Goal: Task Accomplishment & Management: Use online tool/utility

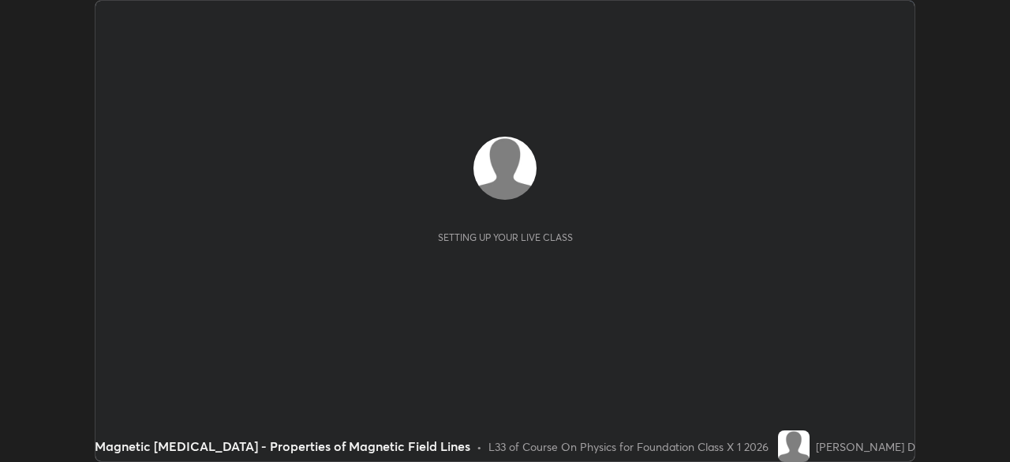
scroll to position [462, 1009]
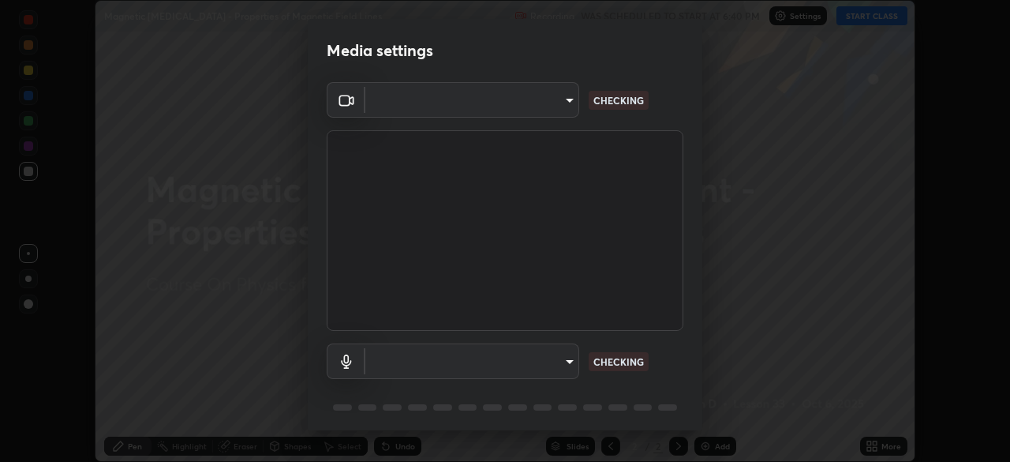
type input "3e25356f195e64551e879d1afeb1ef0f0a2c3c8c5562ca0bf2adaabd0d8e470d"
type input "26ab3a40b41048b5744dce6697fd7e827fae9e0640edd4a993defb625e728478"
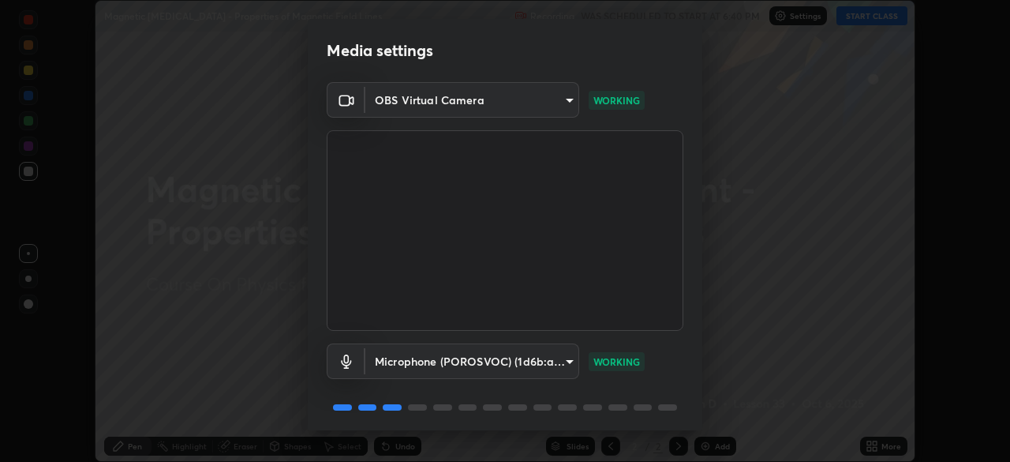
scroll to position [56, 0]
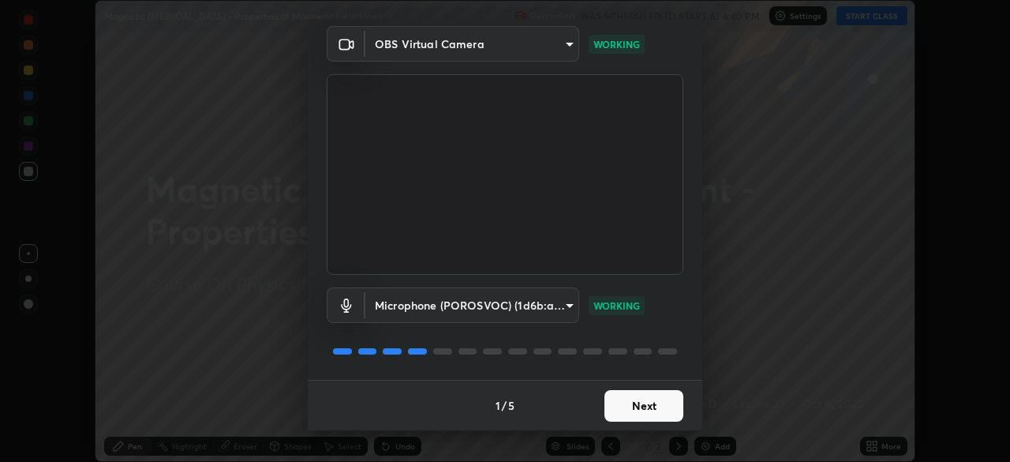
click at [636, 396] on button "Next" at bounding box center [644, 406] width 79 height 32
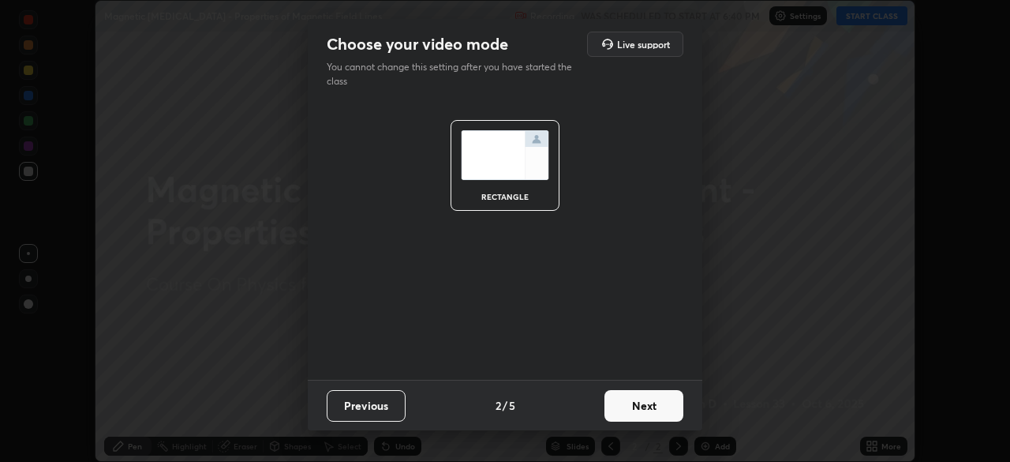
scroll to position [0, 0]
click at [646, 397] on button "Next" at bounding box center [644, 406] width 79 height 32
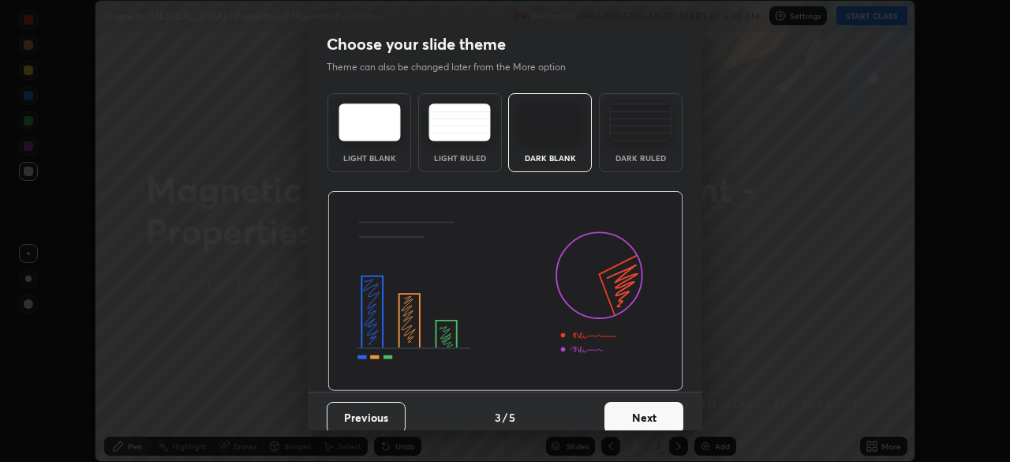
click at [646, 406] on button "Next" at bounding box center [644, 418] width 79 height 32
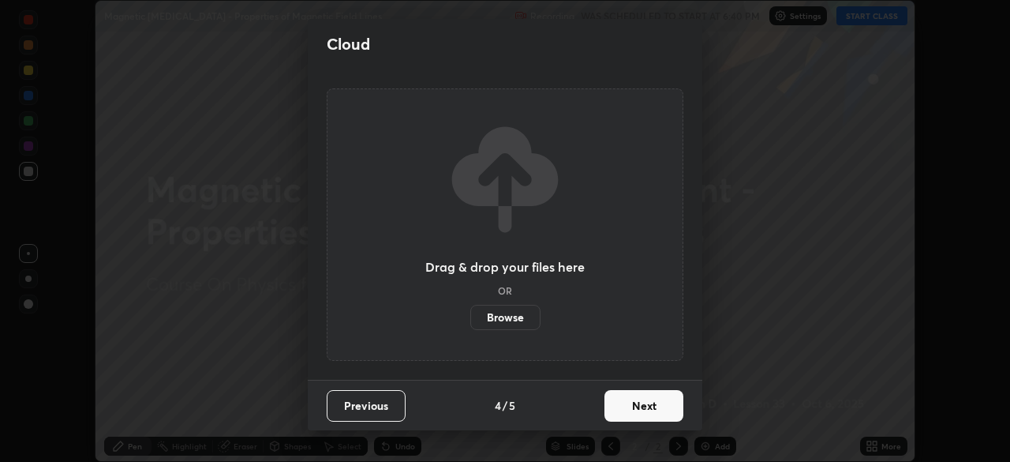
click at [652, 410] on button "Next" at bounding box center [644, 406] width 79 height 32
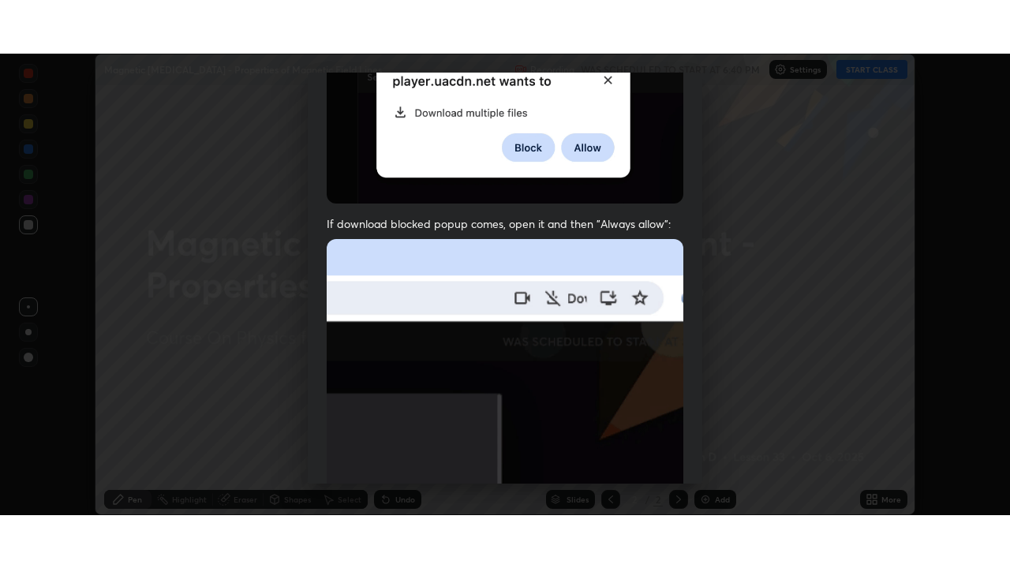
scroll to position [378, 0]
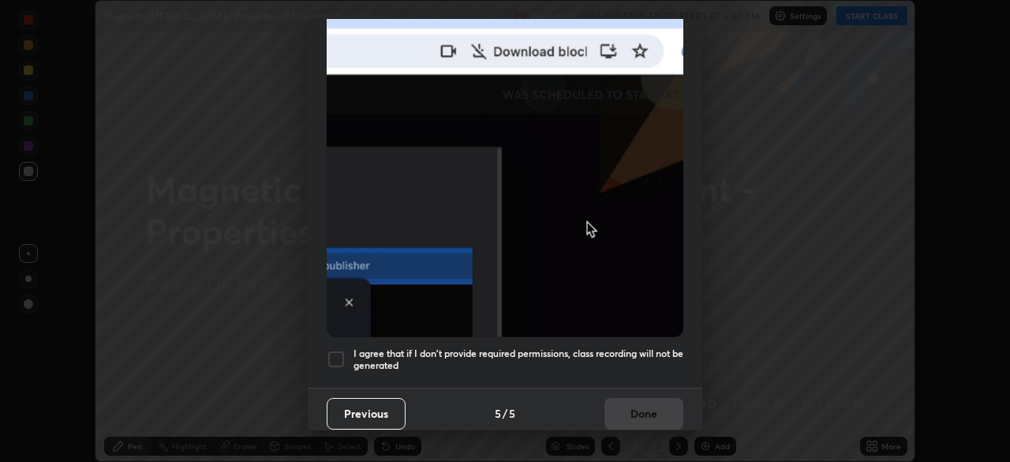
click at [331, 350] on div at bounding box center [336, 359] width 19 height 19
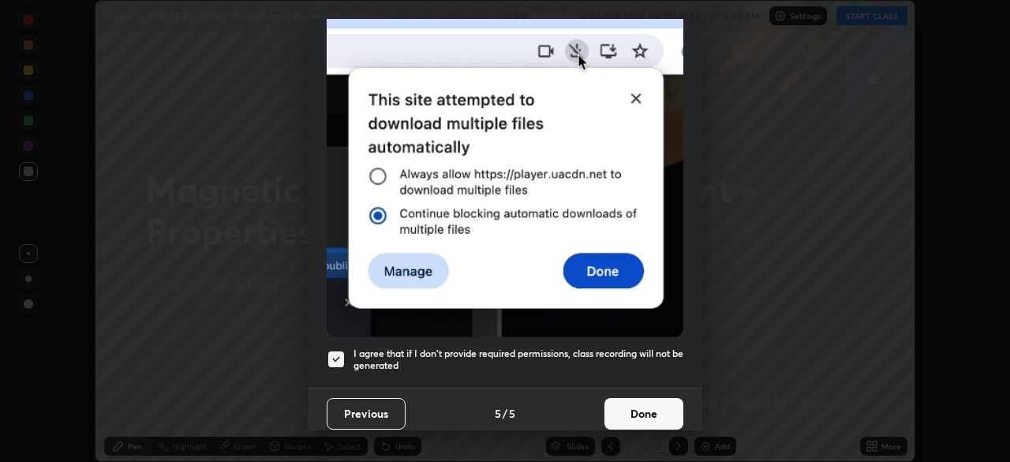
click at [632, 398] on button "Done" at bounding box center [644, 414] width 79 height 32
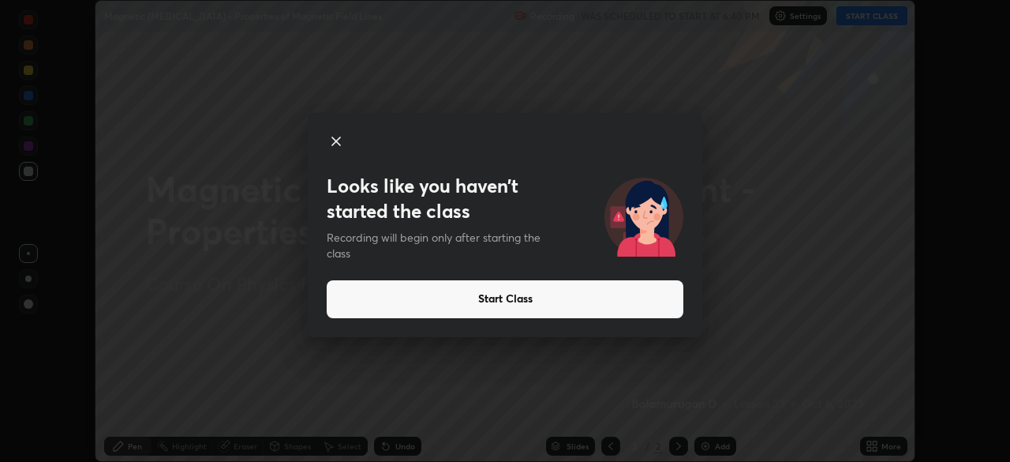
click at [346, 142] on div at bounding box center [505, 143] width 357 height 22
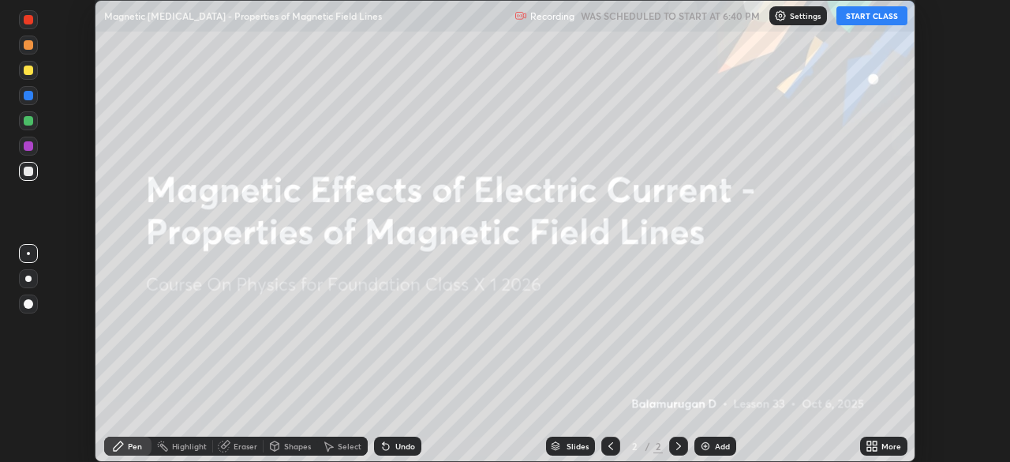
click at [876, 17] on button "START CLASS" at bounding box center [872, 15] width 71 height 19
click at [889, 445] on div "More" at bounding box center [892, 446] width 20 height 8
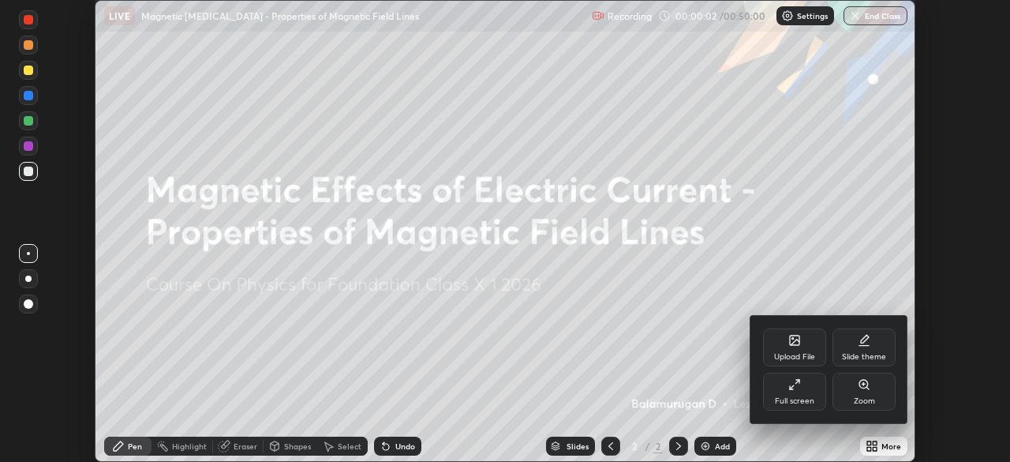
click at [795, 391] on div "Full screen" at bounding box center [794, 391] width 63 height 38
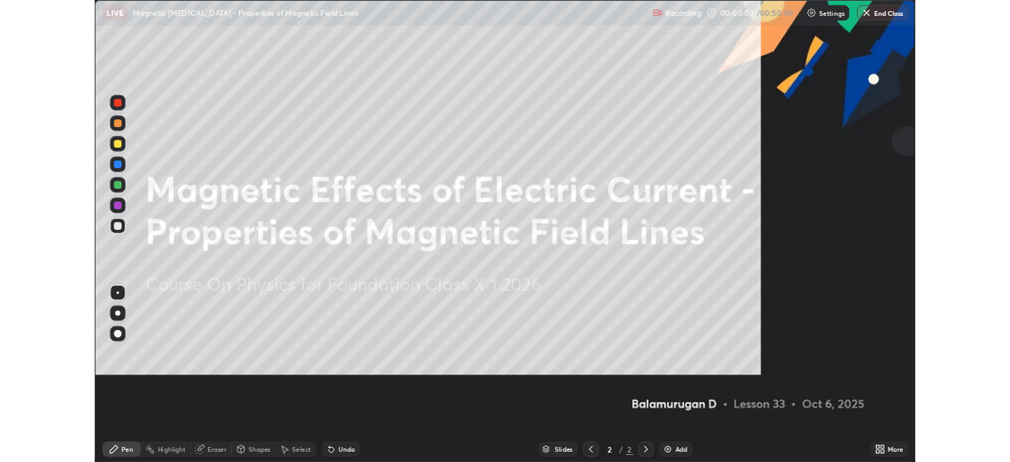
scroll to position [568, 1010]
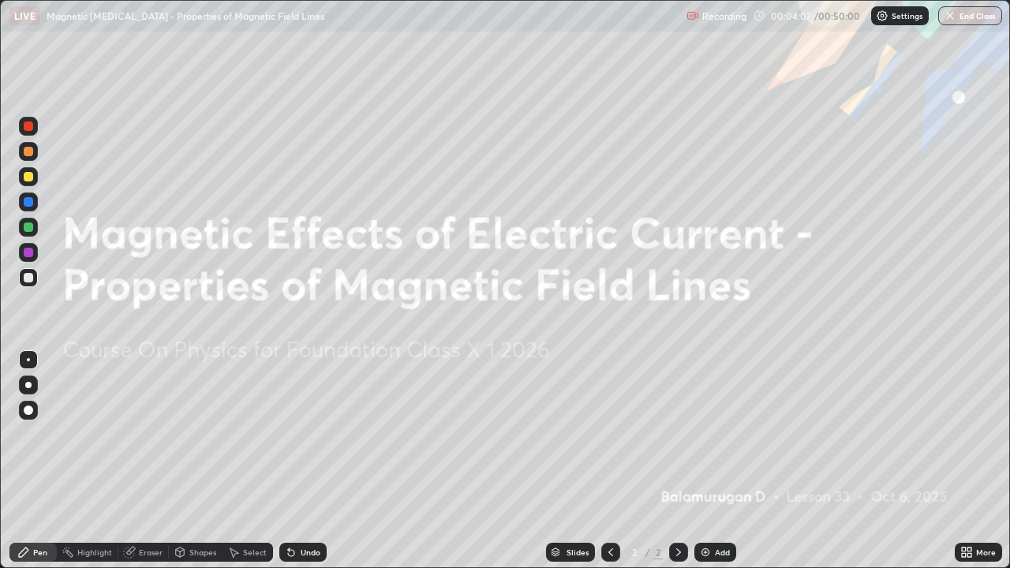
click at [719, 461] on div "Add" at bounding box center [722, 552] width 15 height 8
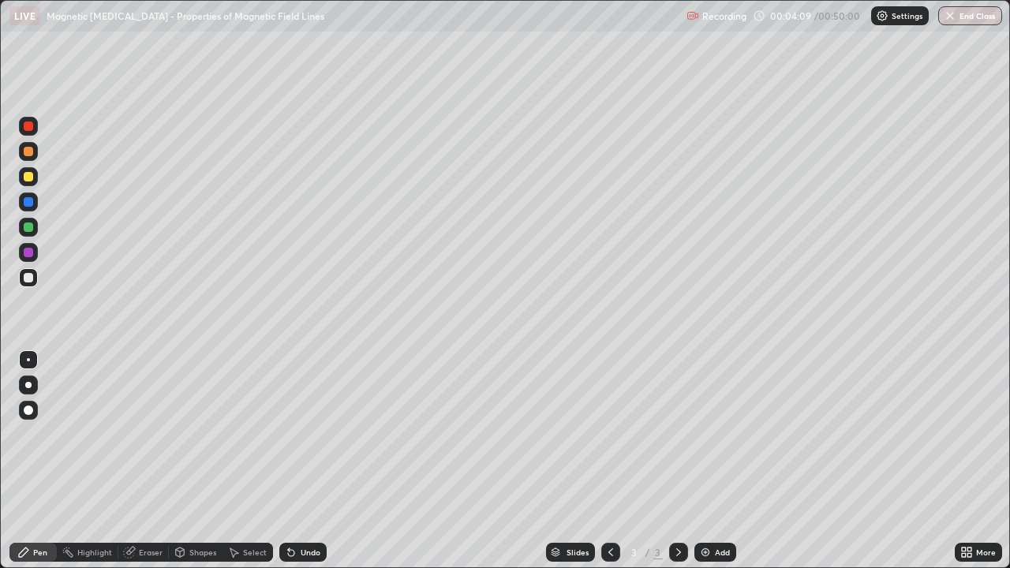
click at [30, 181] on div at bounding box center [28, 176] width 9 height 9
click at [619, 71] on button "Undo" at bounding box center [638, 79] width 46 height 19
click at [28, 199] on div at bounding box center [28, 201] width 9 height 9
click at [719, 461] on div "Add" at bounding box center [722, 552] width 15 height 8
click at [30, 386] on div at bounding box center [28, 385] width 6 height 6
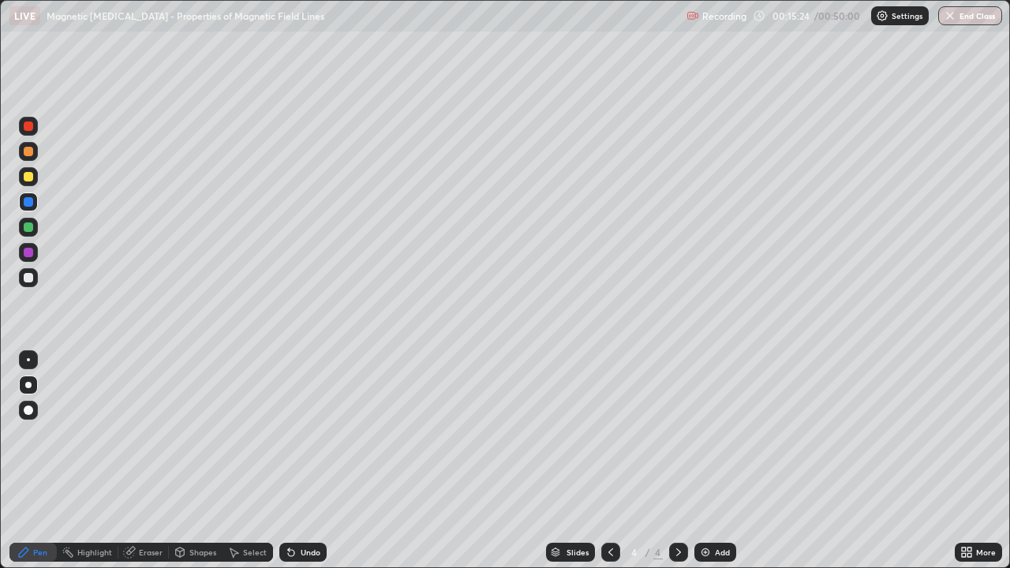
click at [26, 177] on div at bounding box center [28, 176] width 9 height 9
click at [35, 204] on div at bounding box center [28, 202] width 19 height 19
click at [138, 461] on div "Eraser" at bounding box center [143, 552] width 51 height 19
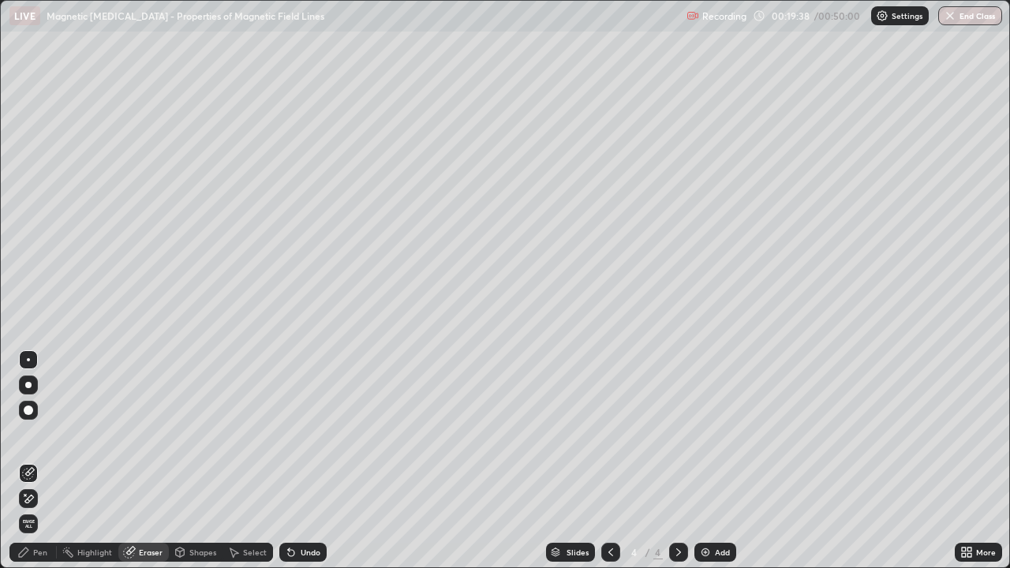
click at [23, 403] on div at bounding box center [28, 410] width 19 height 19
click at [26, 461] on icon at bounding box center [23, 552] width 9 height 9
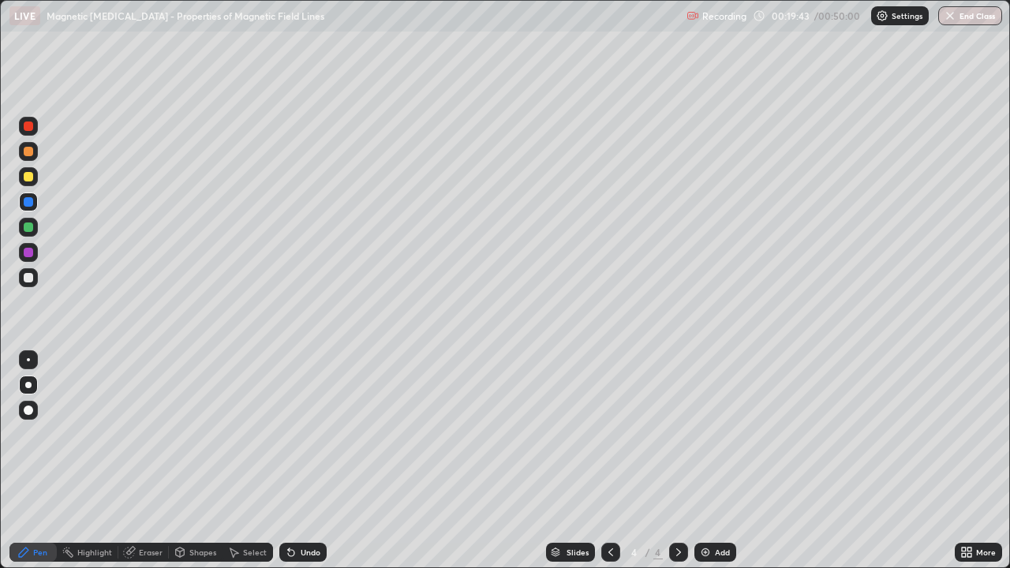
click at [185, 461] on div "Shapes" at bounding box center [196, 552] width 54 height 19
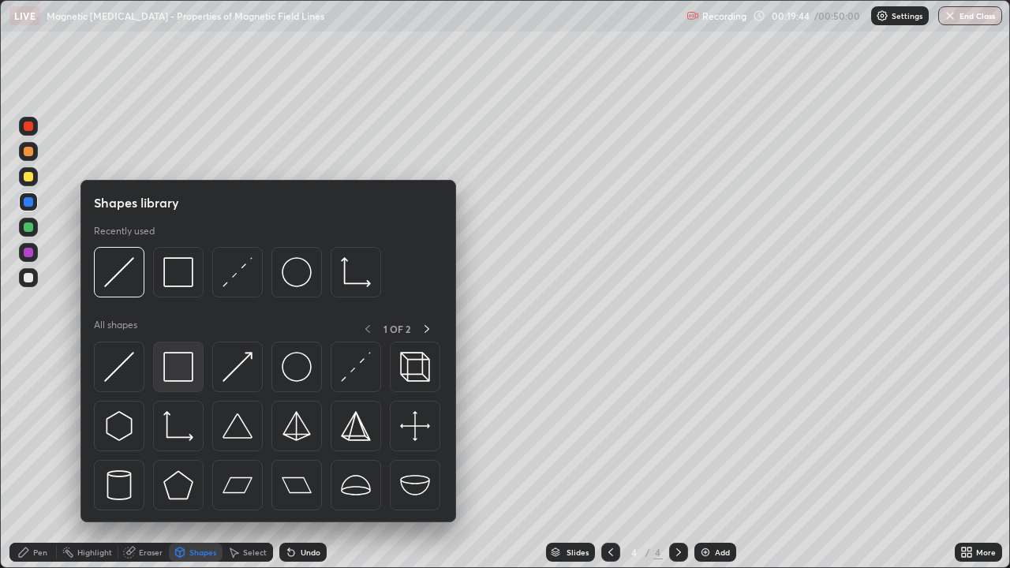
click at [182, 369] on img at bounding box center [178, 367] width 30 height 30
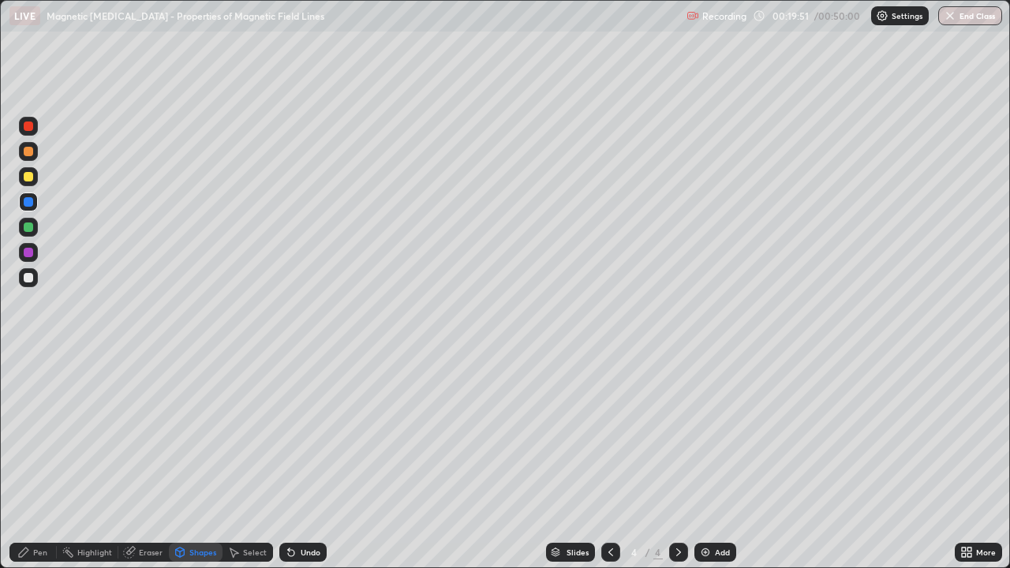
click at [27, 201] on div at bounding box center [28, 201] width 9 height 9
click at [28, 277] on div at bounding box center [28, 277] width 9 height 9
click at [305, 461] on div "Undo" at bounding box center [302, 552] width 47 height 19
click at [307, 461] on div "Undo" at bounding box center [311, 552] width 20 height 8
click at [38, 461] on div "Pen" at bounding box center [40, 552] width 14 height 8
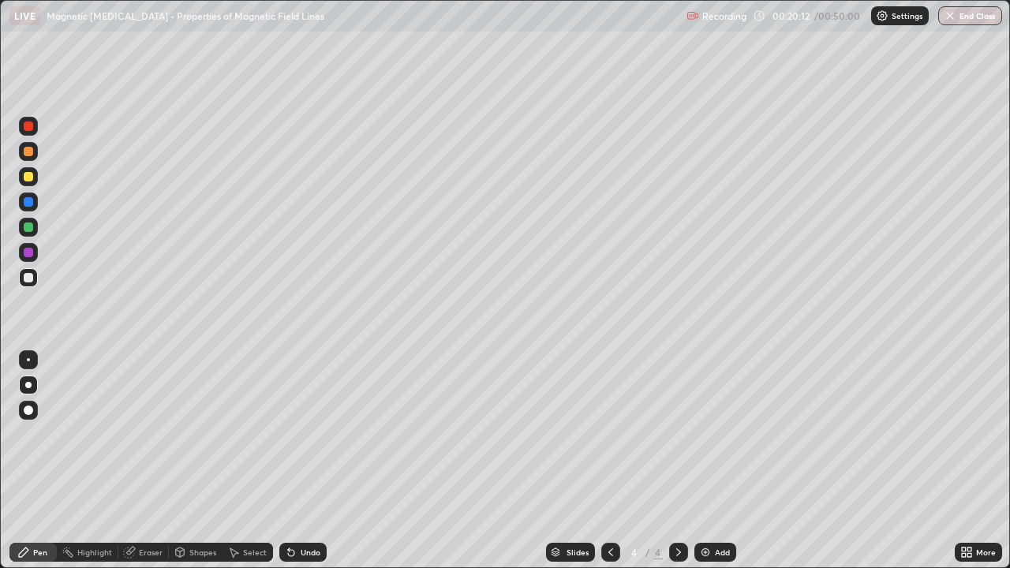
click at [35, 461] on div "Pen" at bounding box center [40, 552] width 14 height 8
click at [197, 461] on div "Shapes" at bounding box center [202, 552] width 27 height 8
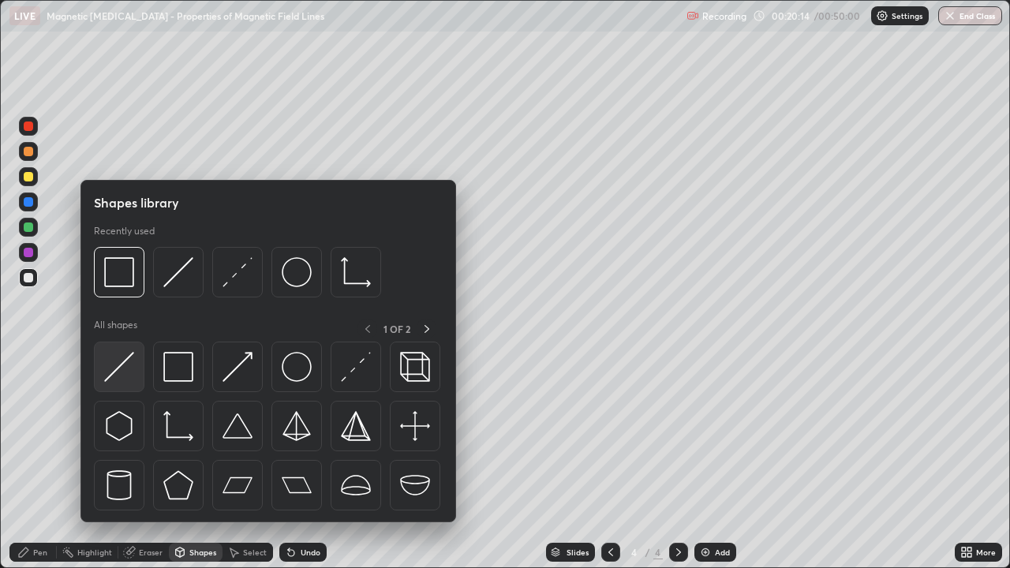
click at [118, 366] on img at bounding box center [119, 367] width 30 height 30
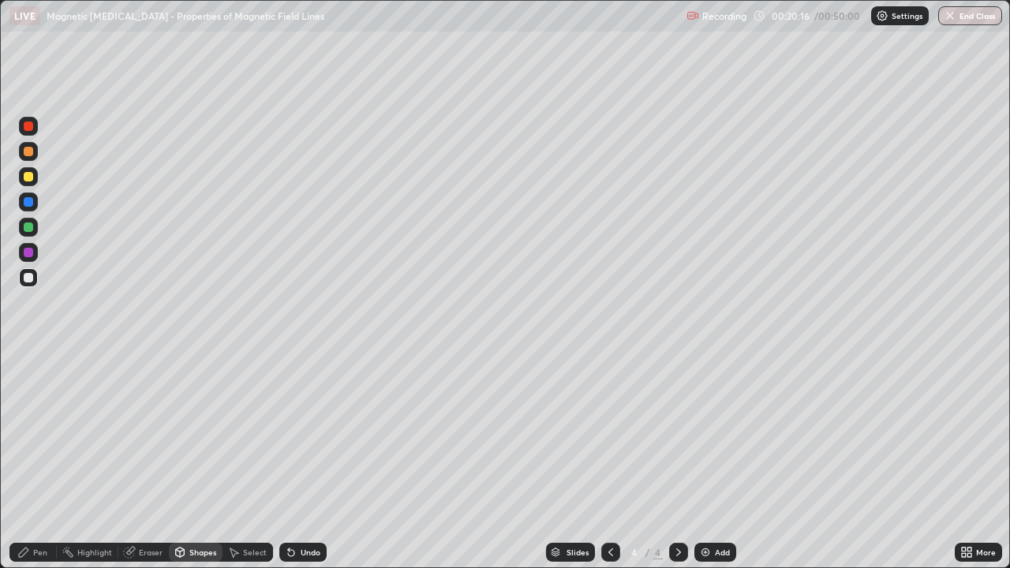
click at [26, 227] on div at bounding box center [28, 227] width 9 height 9
click at [28, 225] on div at bounding box center [28, 227] width 9 height 9
click at [28, 461] on icon at bounding box center [23, 552] width 13 height 13
click at [29, 407] on div at bounding box center [28, 410] width 9 height 9
click at [147, 461] on div "Eraser" at bounding box center [151, 552] width 24 height 8
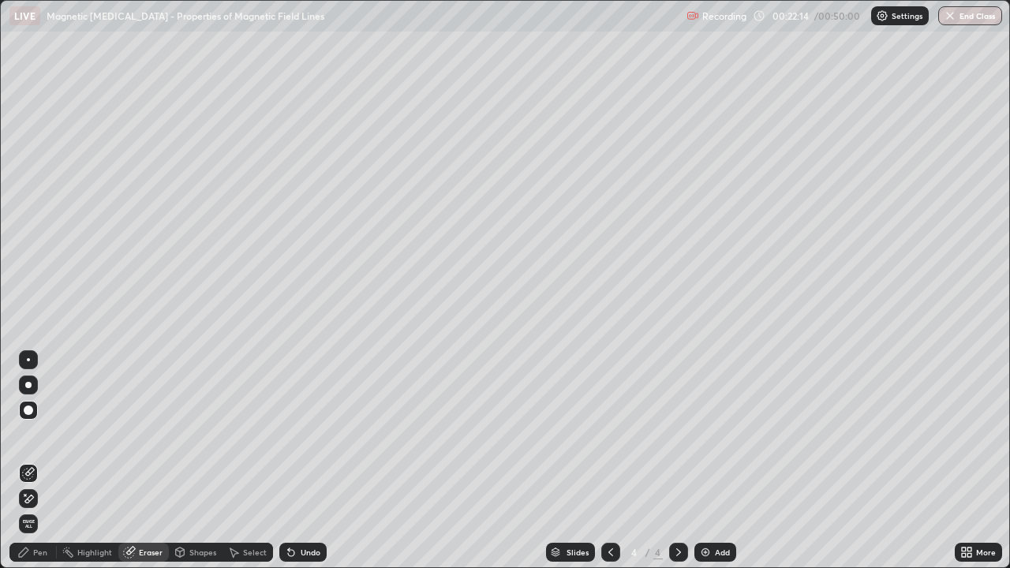
click at [32, 461] on div "Pen" at bounding box center [32, 552] width 47 height 19
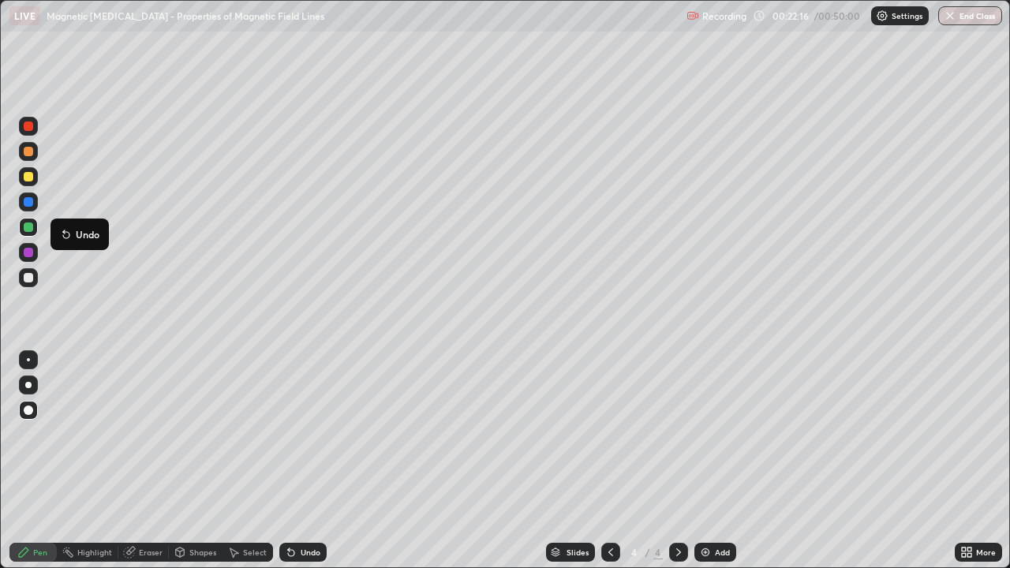
click at [28, 173] on div at bounding box center [28, 176] width 9 height 9
click at [28, 385] on div at bounding box center [28, 385] width 6 height 6
click at [26, 153] on div at bounding box center [28, 151] width 9 height 9
click at [301, 461] on div "Undo" at bounding box center [311, 552] width 20 height 8
click at [298, 461] on div "Undo" at bounding box center [302, 552] width 47 height 19
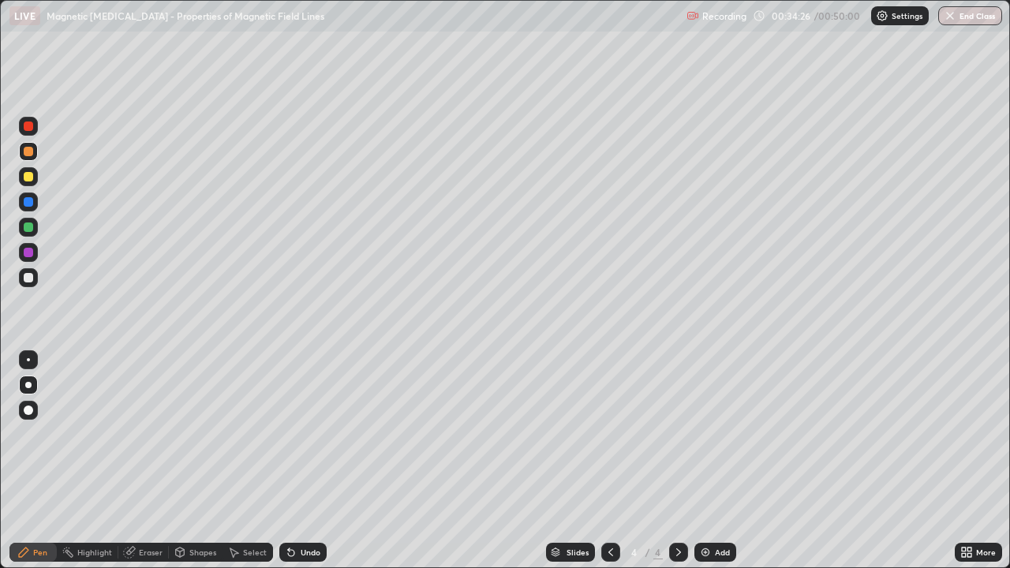
click at [298, 461] on div "Undo" at bounding box center [302, 552] width 47 height 19
click at [297, 461] on div "Undo" at bounding box center [302, 552] width 47 height 19
click at [296, 461] on div "Undo" at bounding box center [302, 552] width 47 height 19
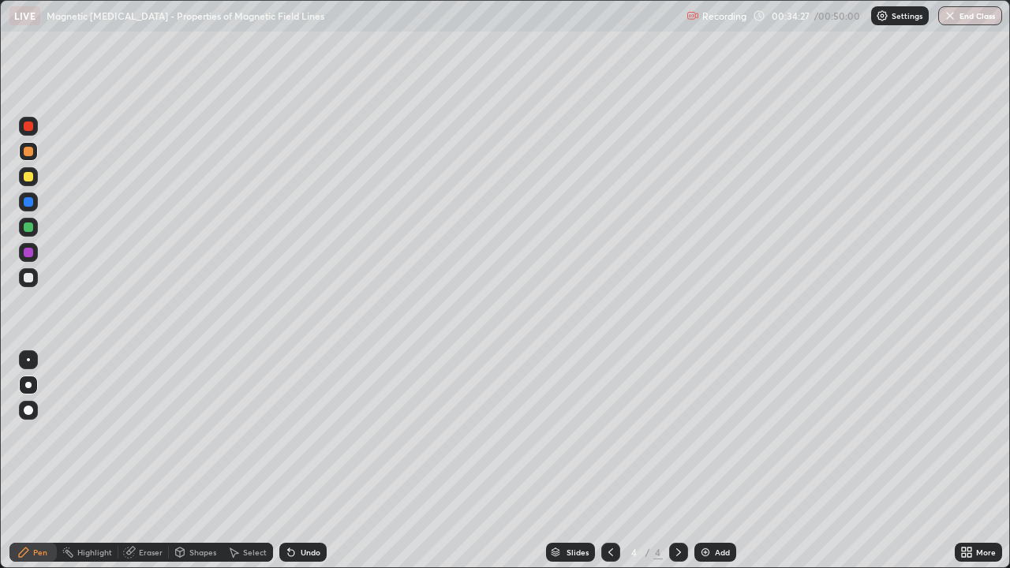
click at [296, 461] on div "Undo" at bounding box center [302, 552] width 47 height 19
click at [297, 461] on div "Undo" at bounding box center [302, 552] width 47 height 19
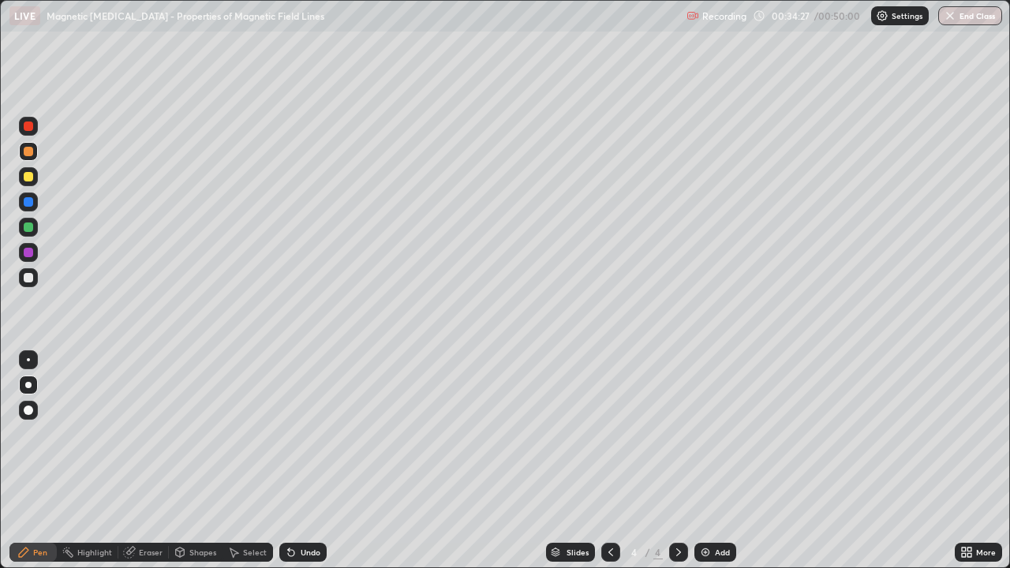
click at [296, 461] on div "Undo" at bounding box center [302, 552] width 47 height 19
click at [289, 461] on icon at bounding box center [291, 553] width 6 height 6
click at [294, 461] on div "Undo" at bounding box center [302, 552] width 47 height 19
click at [296, 461] on div "Undo" at bounding box center [302, 552] width 47 height 19
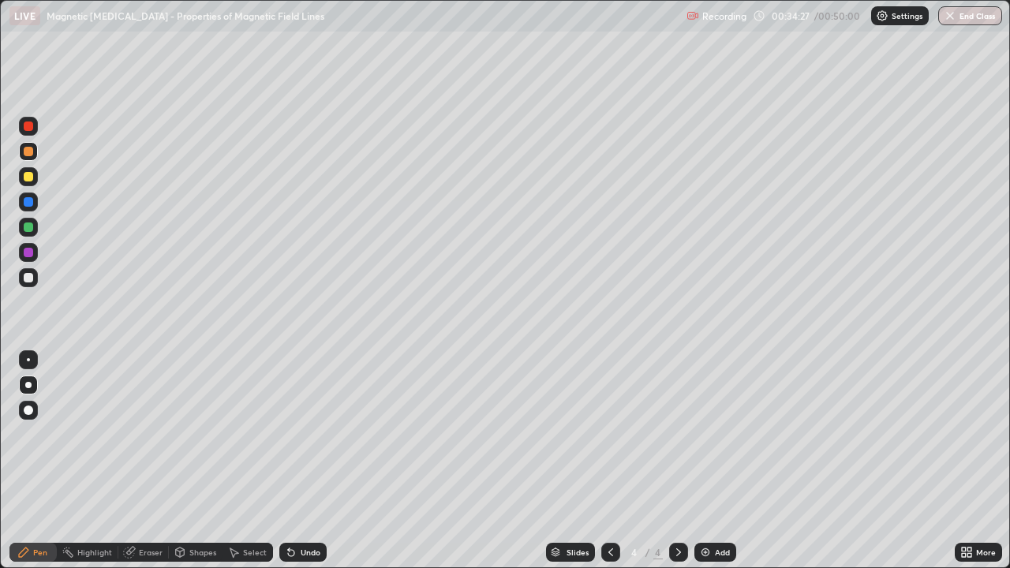
click at [294, 461] on icon at bounding box center [291, 552] width 13 height 13
click at [292, 461] on icon at bounding box center [291, 552] width 13 height 13
click at [289, 461] on icon at bounding box center [291, 553] width 6 height 6
click at [295, 461] on div "Undo" at bounding box center [302, 552] width 47 height 19
click at [297, 461] on div "Undo" at bounding box center [302, 552] width 47 height 19
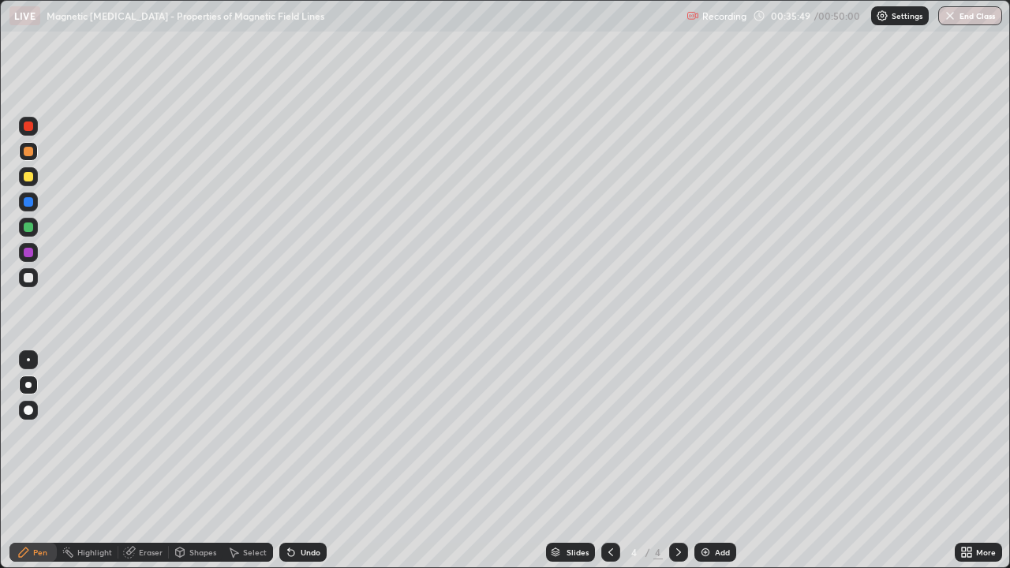
click at [717, 461] on div "Add" at bounding box center [722, 552] width 15 height 8
click at [28, 183] on div at bounding box center [28, 176] width 19 height 19
click at [27, 204] on div at bounding box center [28, 201] width 9 height 9
click at [28, 174] on div at bounding box center [28, 176] width 9 height 9
click at [28, 127] on div at bounding box center [28, 126] width 9 height 9
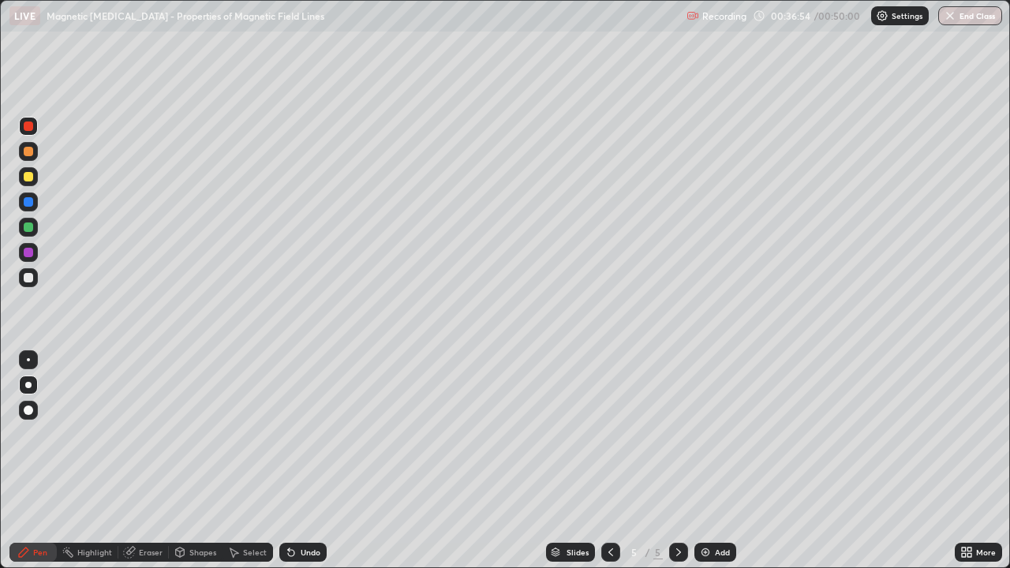
click at [25, 228] on div at bounding box center [28, 227] width 9 height 9
click at [27, 204] on div at bounding box center [28, 201] width 9 height 9
click at [29, 152] on div at bounding box center [28, 151] width 9 height 9
click at [29, 229] on div at bounding box center [28, 227] width 9 height 9
click at [31, 201] on div at bounding box center [28, 201] width 9 height 9
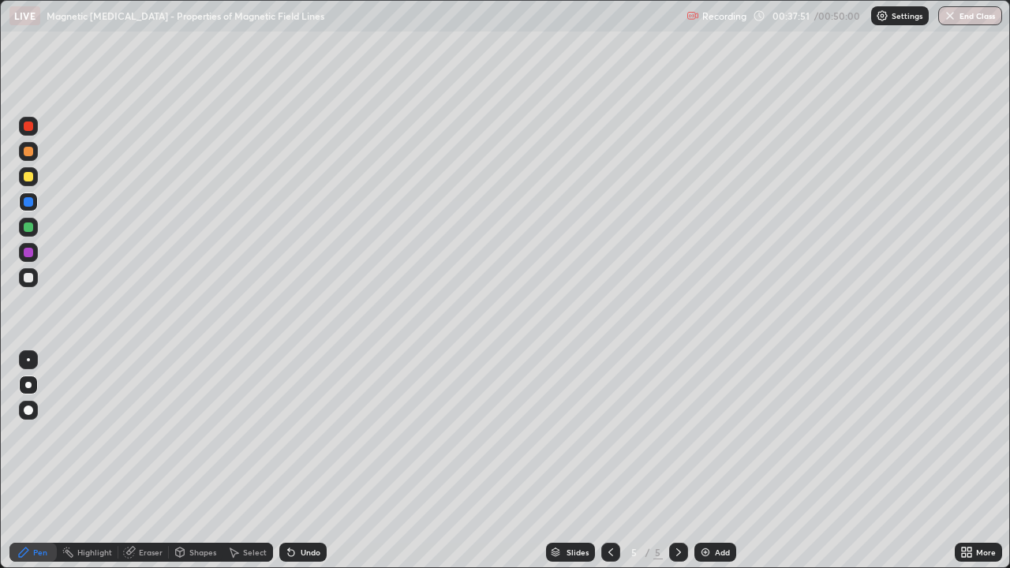
click at [29, 147] on div at bounding box center [28, 151] width 9 height 9
click at [27, 275] on div at bounding box center [28, 277] width 9 height 9
click at [35, 175] on div at bounding box center [28, 176] width 19 height 19
click at [28, 150] on div at bounding box center [28, 151] width 9 height 9
click at [27, 200] on div at bounding box center [28, 201] width 9 height 9
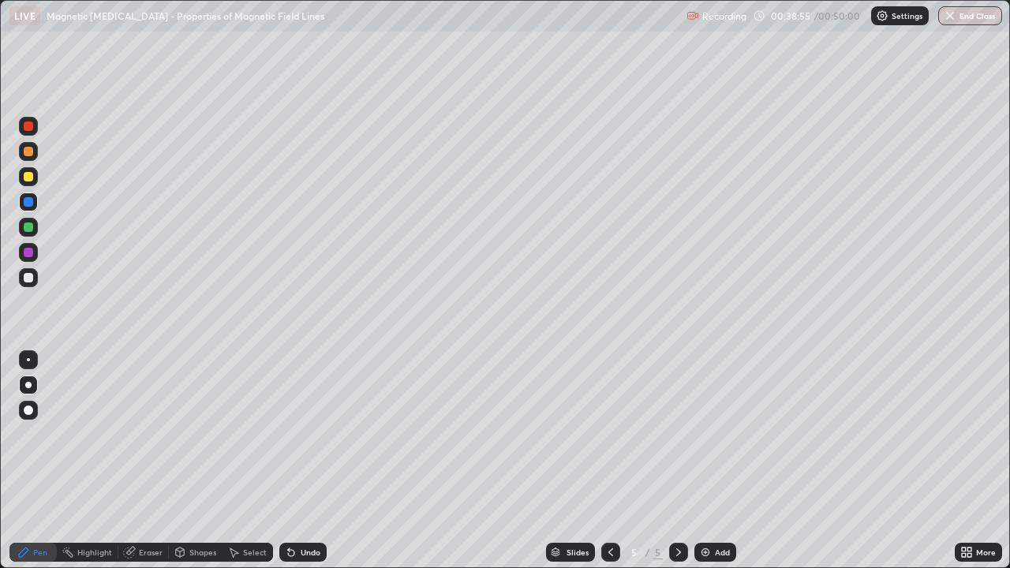
click at [26, 225] on div at bounding box center [28, 227] width 9 height 9
click at [27, 173] on div at bounding box center [28, 176] width 9 height 9
click at [28, 150] on div at bounding box center [28, 151] width 9 height 9
click at [29, 278] on div at bounding box center [28, 277] width 9 height 9
click at [29, 201] on div at bounding box center [28, 201] width 9 height 9
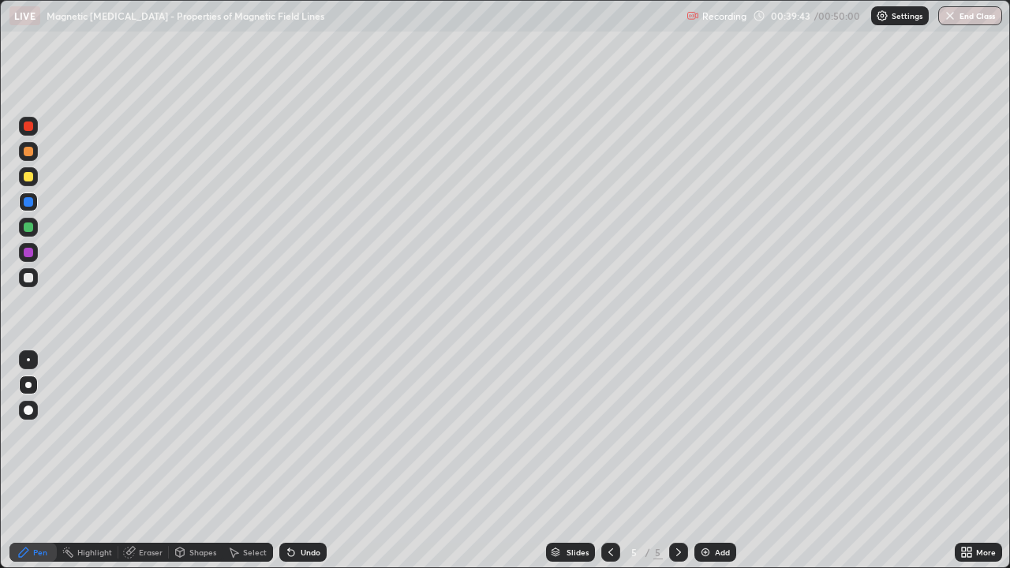
click at [34, 171] on div at bounding box center [28, 176] width 19 height 19
click at [32, 144] on div at bounding box center [28, 151] width 19 height 19
click at [28, 204] on div at bounding box center [28, 201] width 9 height 9
click at [27, 235] on div at bounding box center [28, 227] width 19 height 19
click at [26, 178] on div at bounding box center [28, 176] width 9 height 9
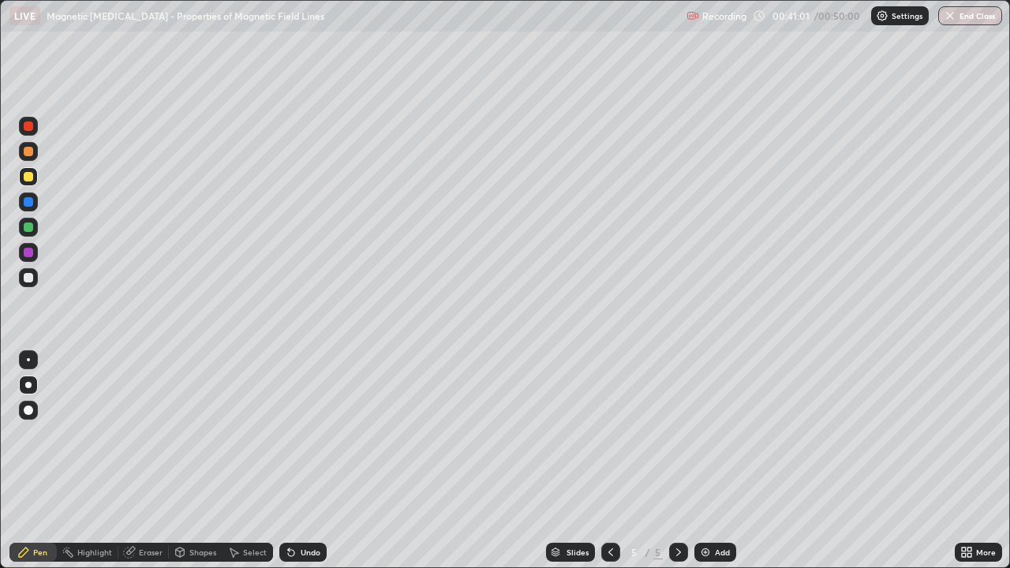
click at [34, 224] on div at bounding box center [28, 227] width 19 height 19
click at [302, 461] on div "Undo" at bounding box center [302, 552] width 47 height 19
click at [301, 461] on div "Undo" at bounding box center [311, 552] width 20 height 8
click at [25, 280] on div at bounding box center [28, 277] width 9 height 9
click at [32, 127] on div at bounding box center [28, 126] width 9 height 9
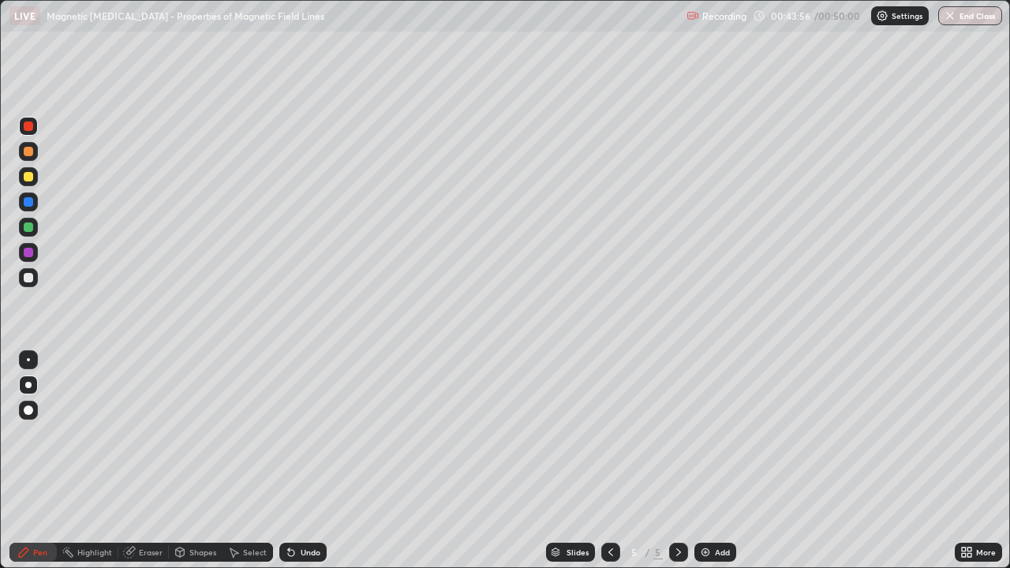
click at [31, 228] on div at bounding box center [28, 227] width 9 height 9
click at [609, 461] on icon at bounding box center [611, 552] width 13 height 13
click at [675, 461] on icon at bounding box center [678, 552] width 13 height 13
click at [983, 17] on button "End Class" at bounding box center [971, 15] width 62 height 19
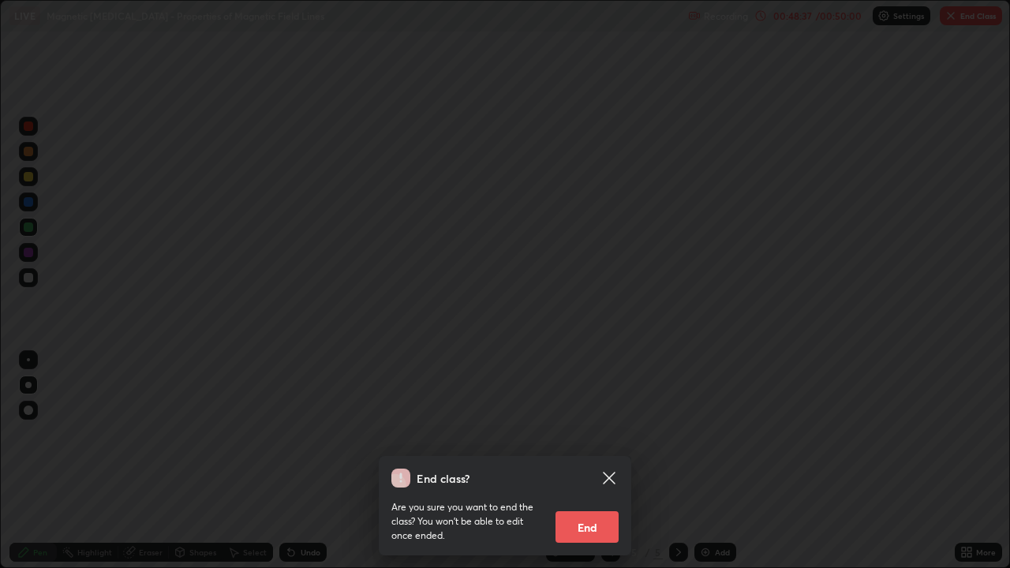
click at [609, 461] on button "End" at bounding box center [587, 527] width 63 height 32
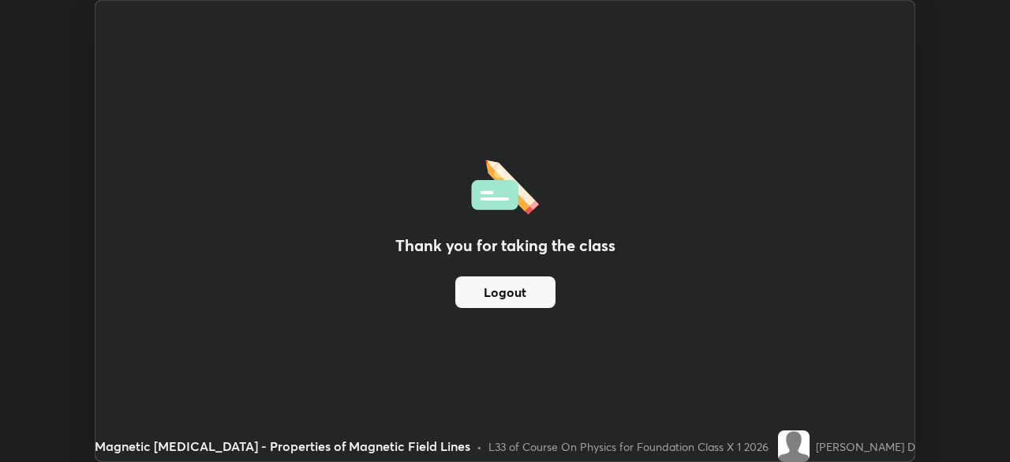
scroll to position [78456, 77908]
